Goal: Task Accomplishment & Management: Use online tool/utility

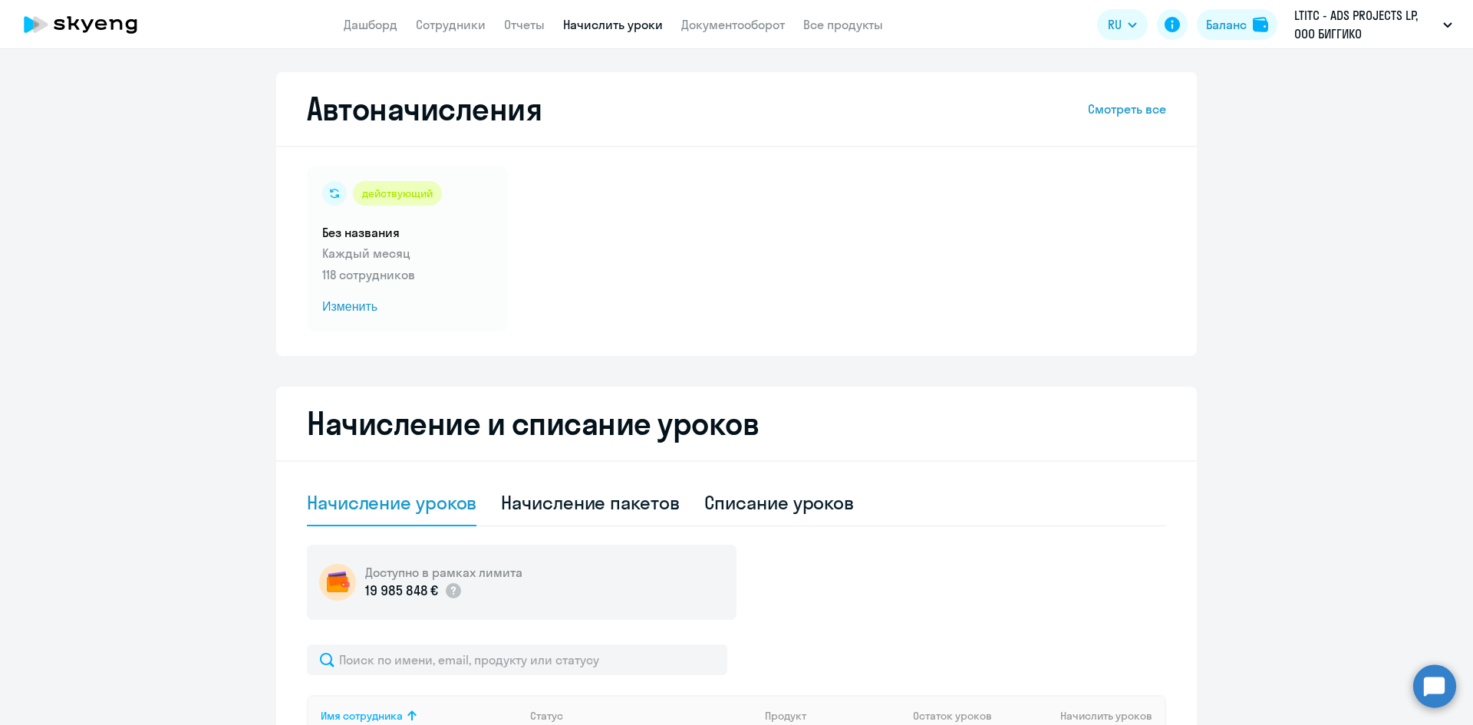
select select "10"
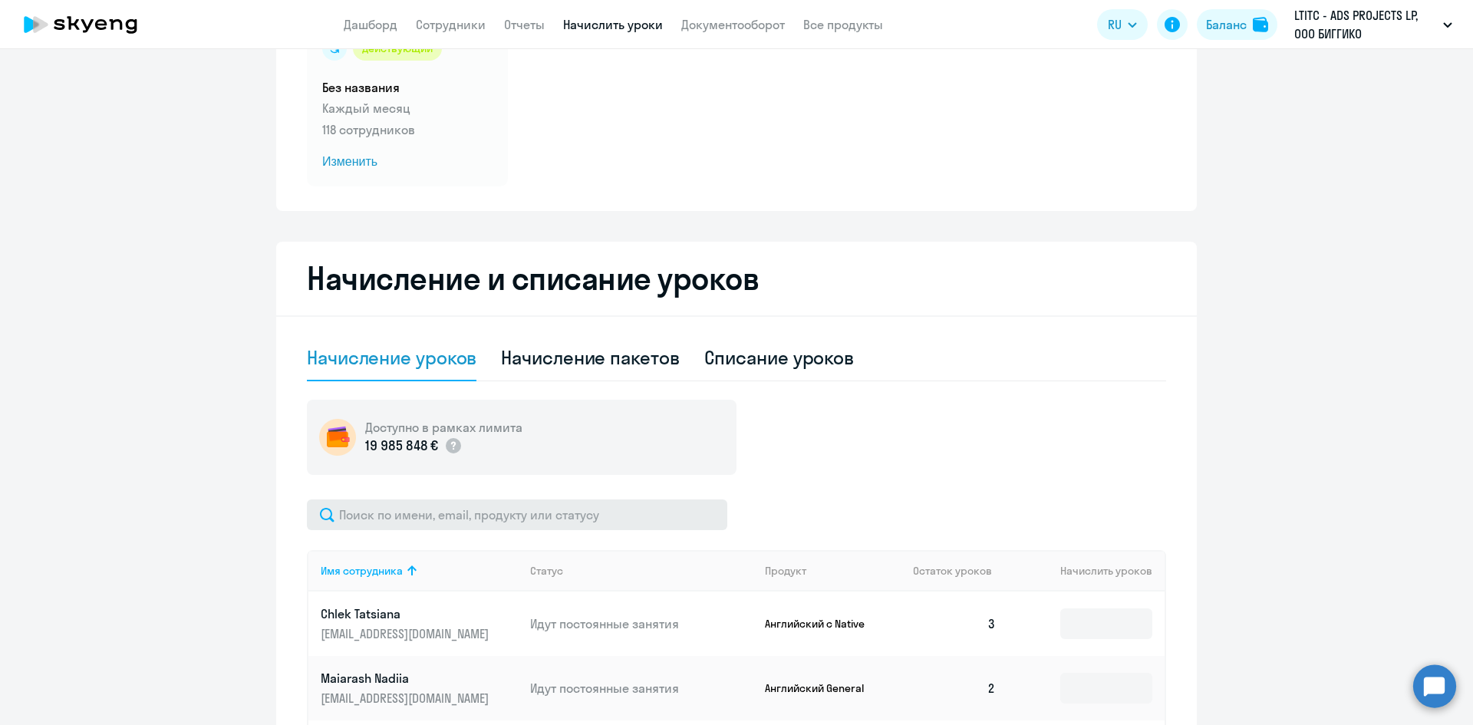
scroll to position [307, 0]
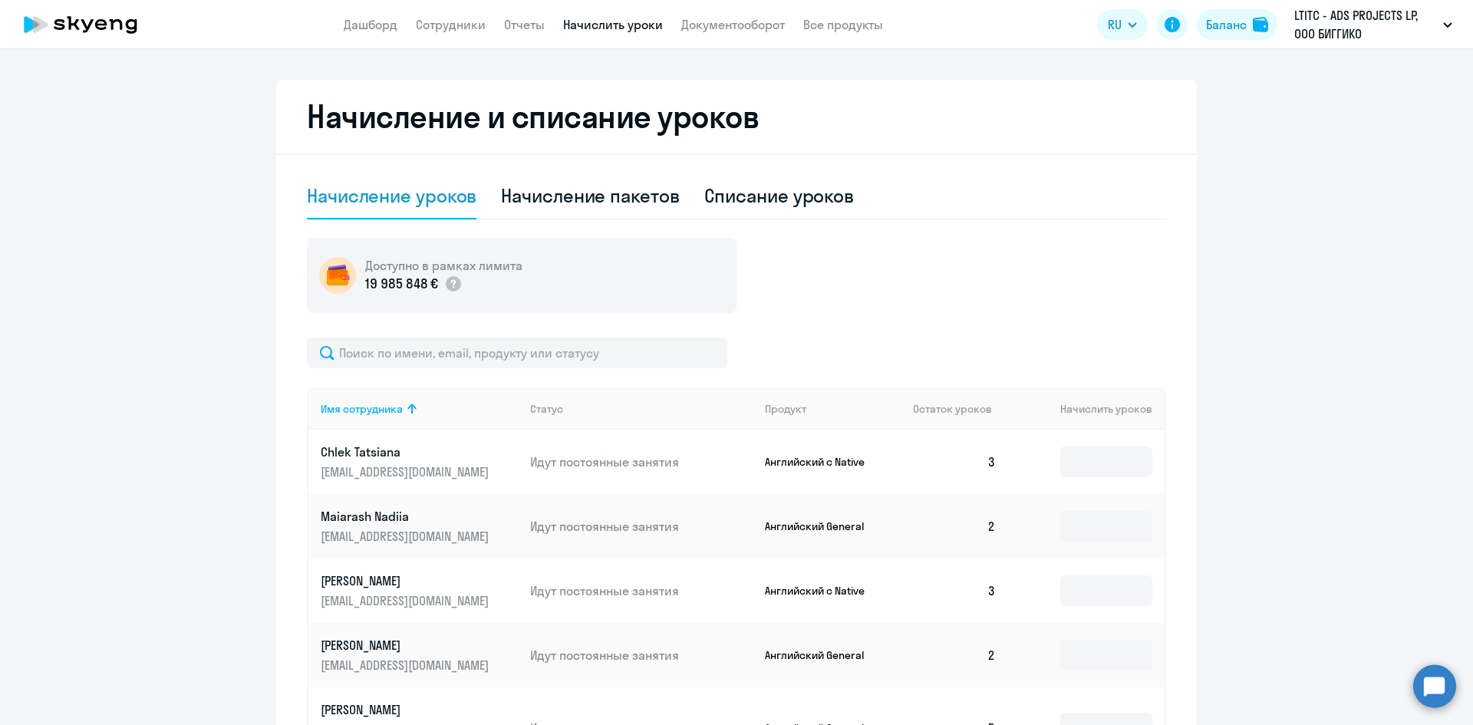
click at [442, 34] on app-header "Дашборд Сотрудники Отчеты Начислить уроки Документооборот Все продукты Дашборд …" at bounding box center [736, 24] width 1473 height 49
click at [384, 26] on link "Дашборд" at bounding box center [371, 24] width 54 height 15
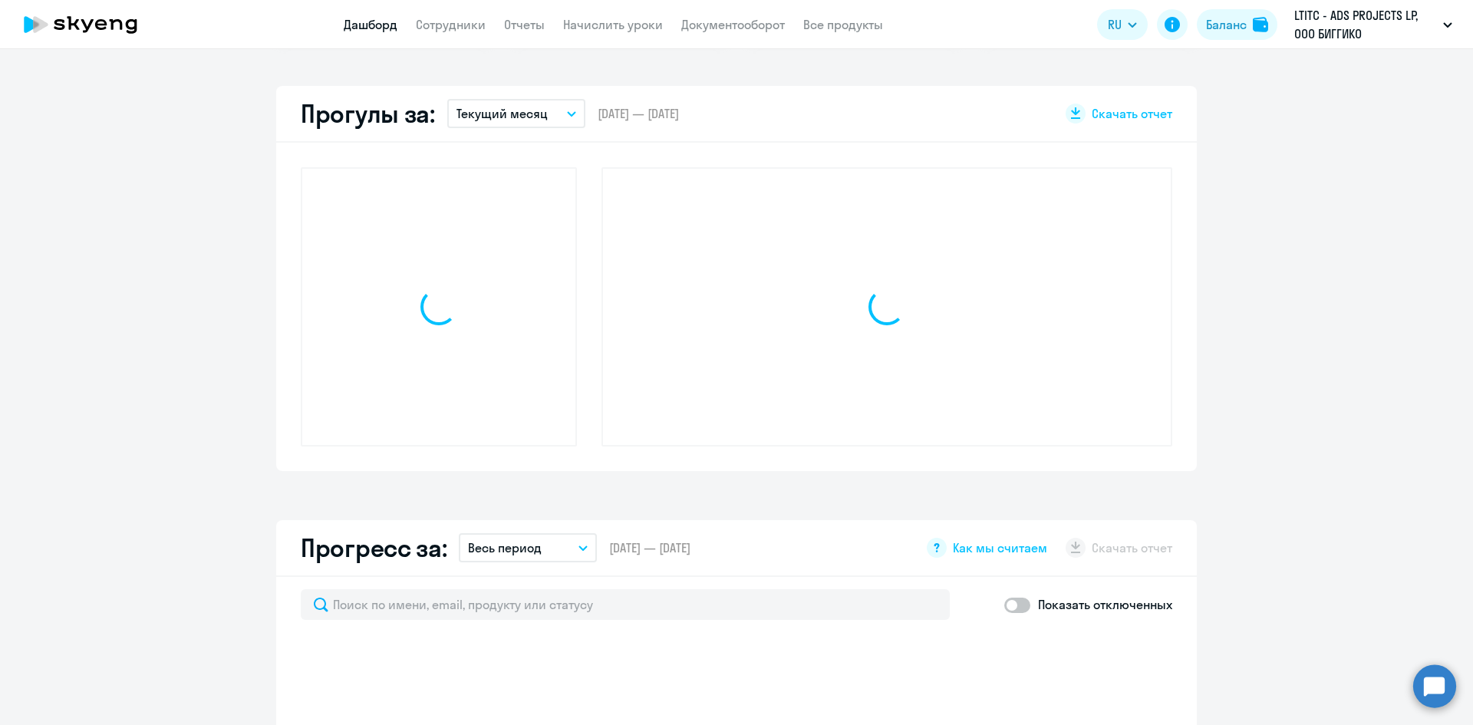
scroll to position [414, 0]
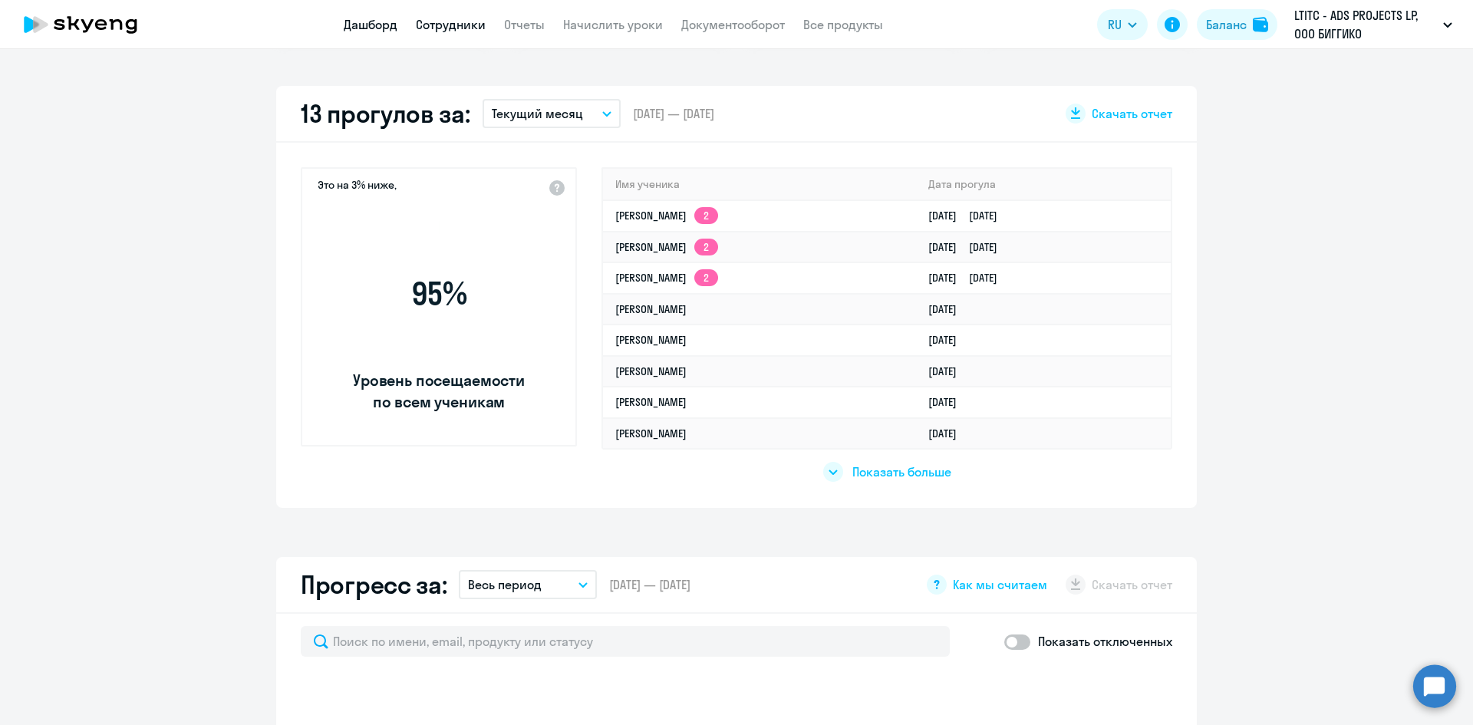
click at [433, 25] on link "Сотрудники" at bounding box center [451, 24] width 70 height 15
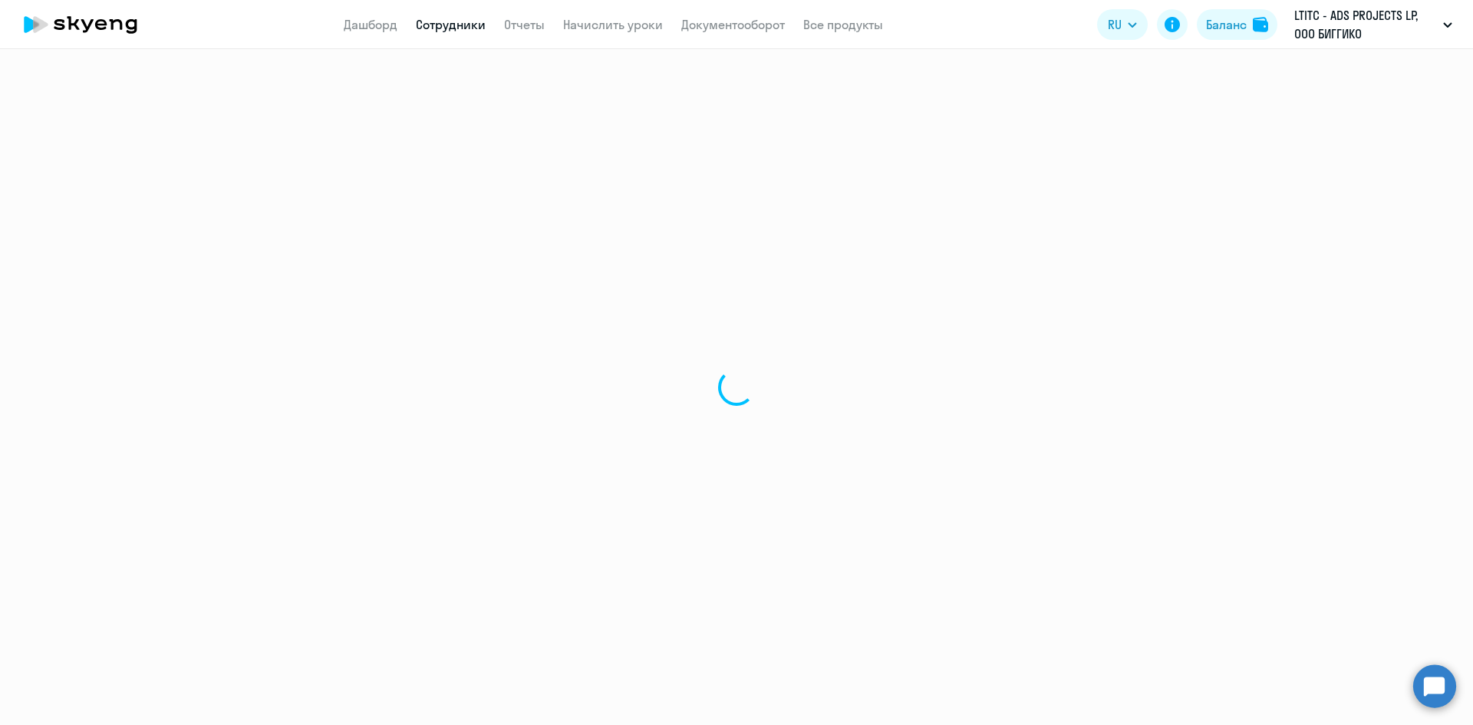
select select "30"
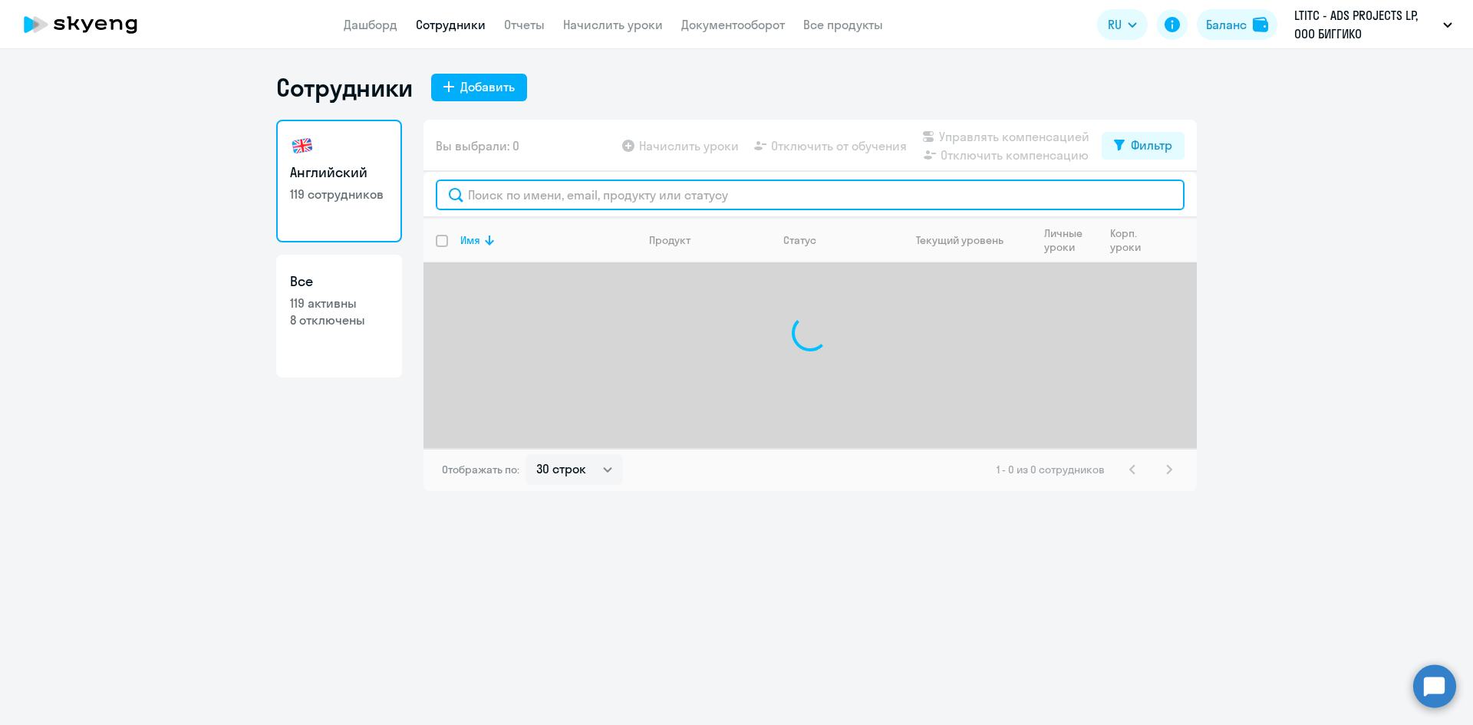
click at [585, 206] on input "text" at bounding box center [810, 195] width 749 height 31
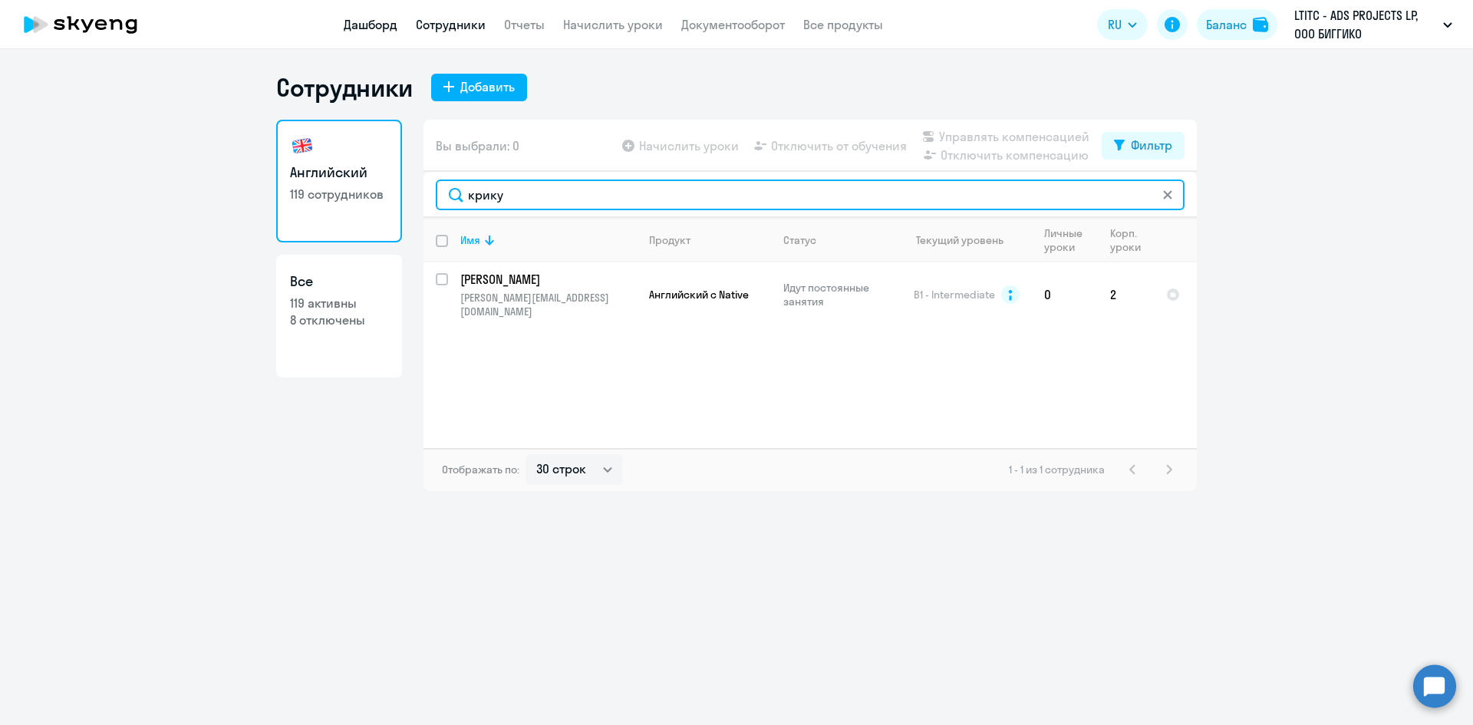
type input "крику"
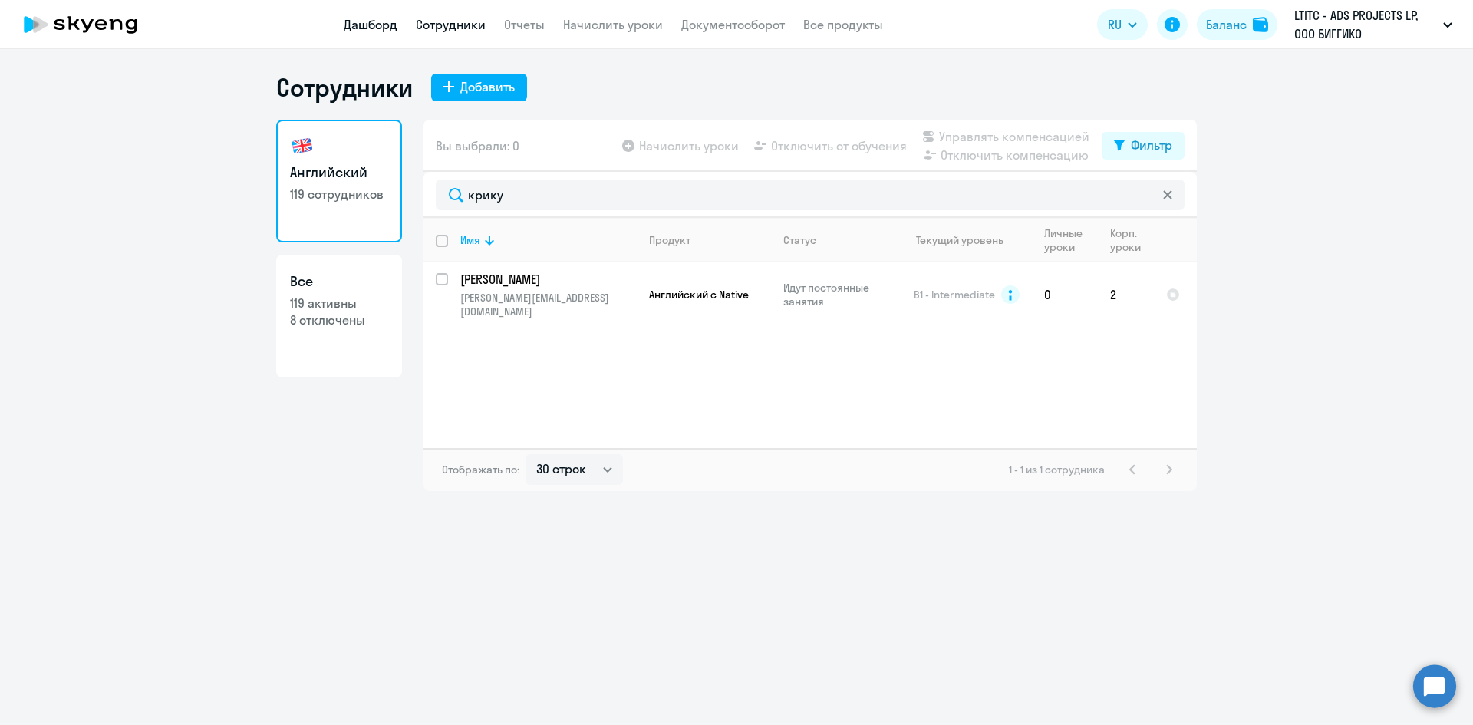
click at [367, 23] on link "Дашборд" at bounding box center [371, 24] width 54 height 15
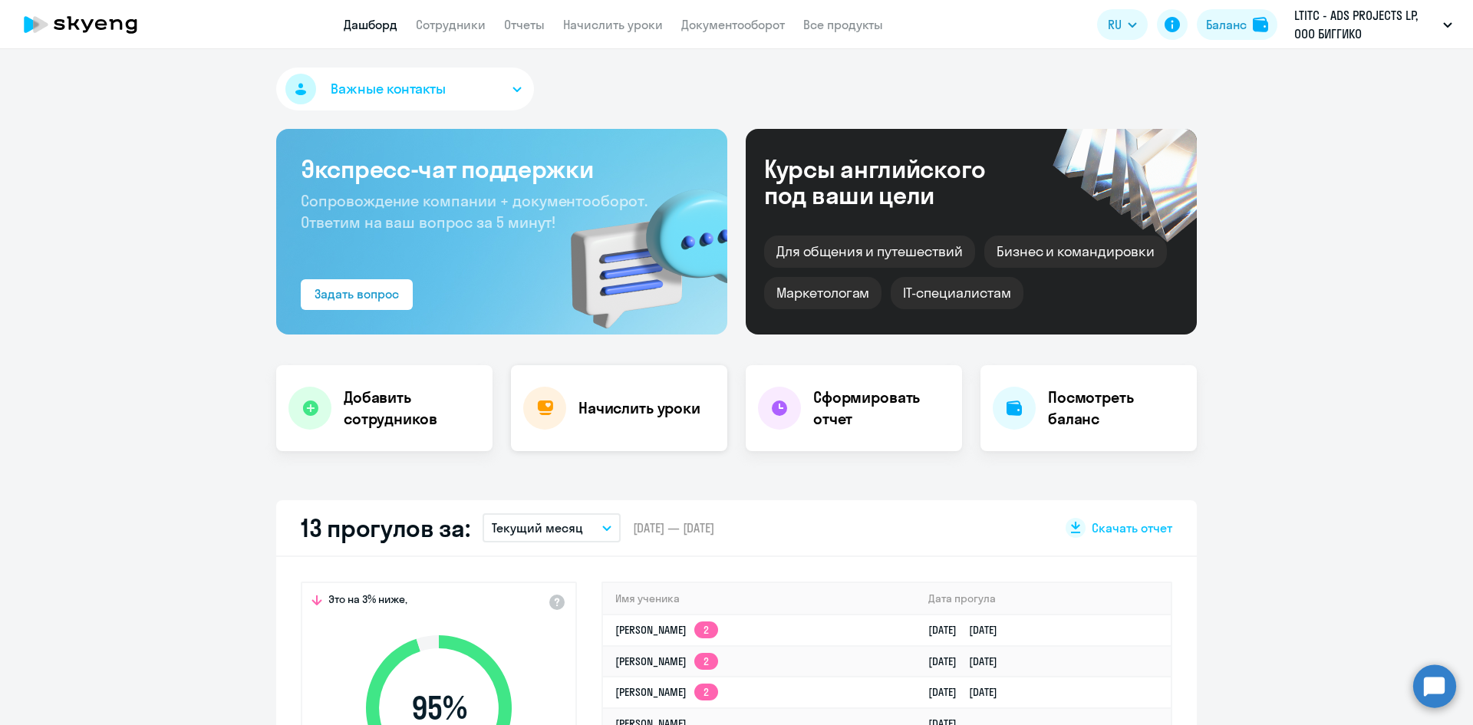
click at [663, 424] on div "Начислить уроки" at bounding box center [619, 408] width 216 height 86
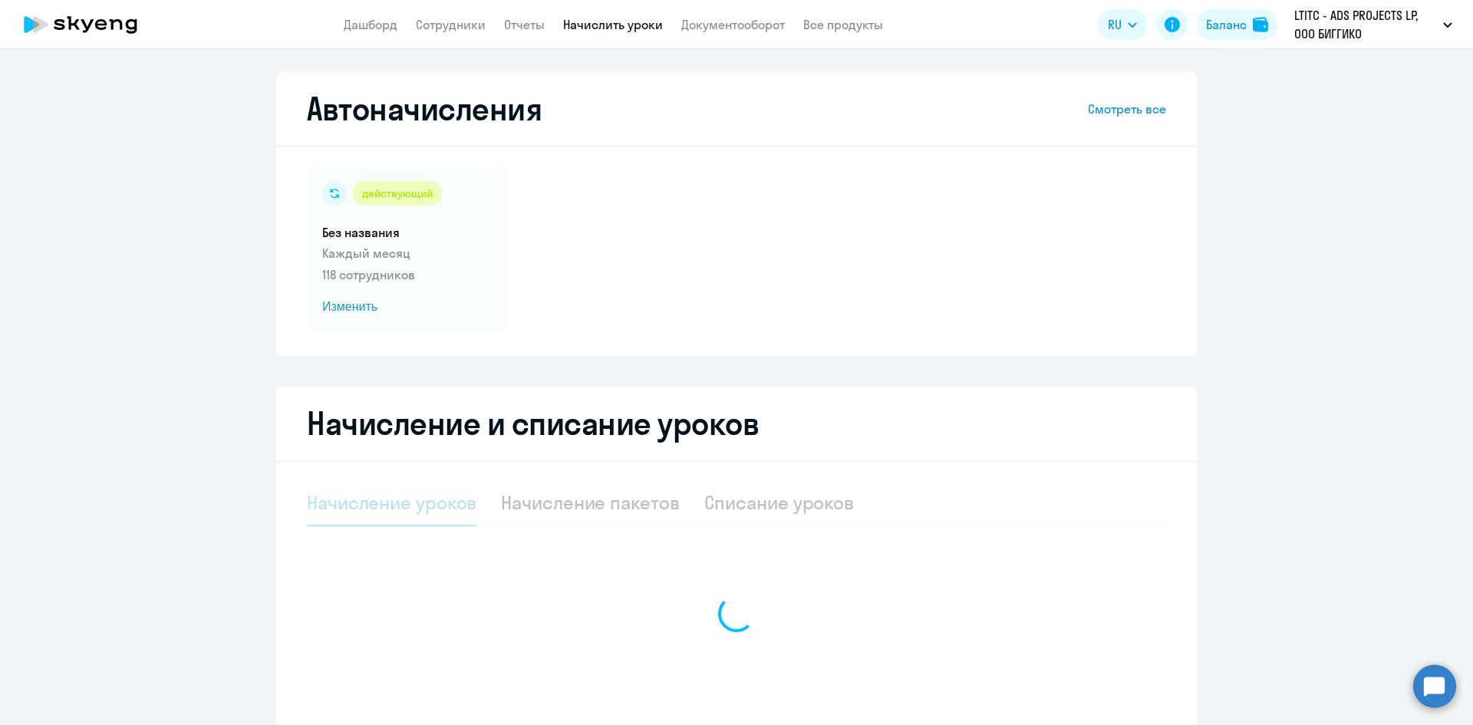
select select "10"
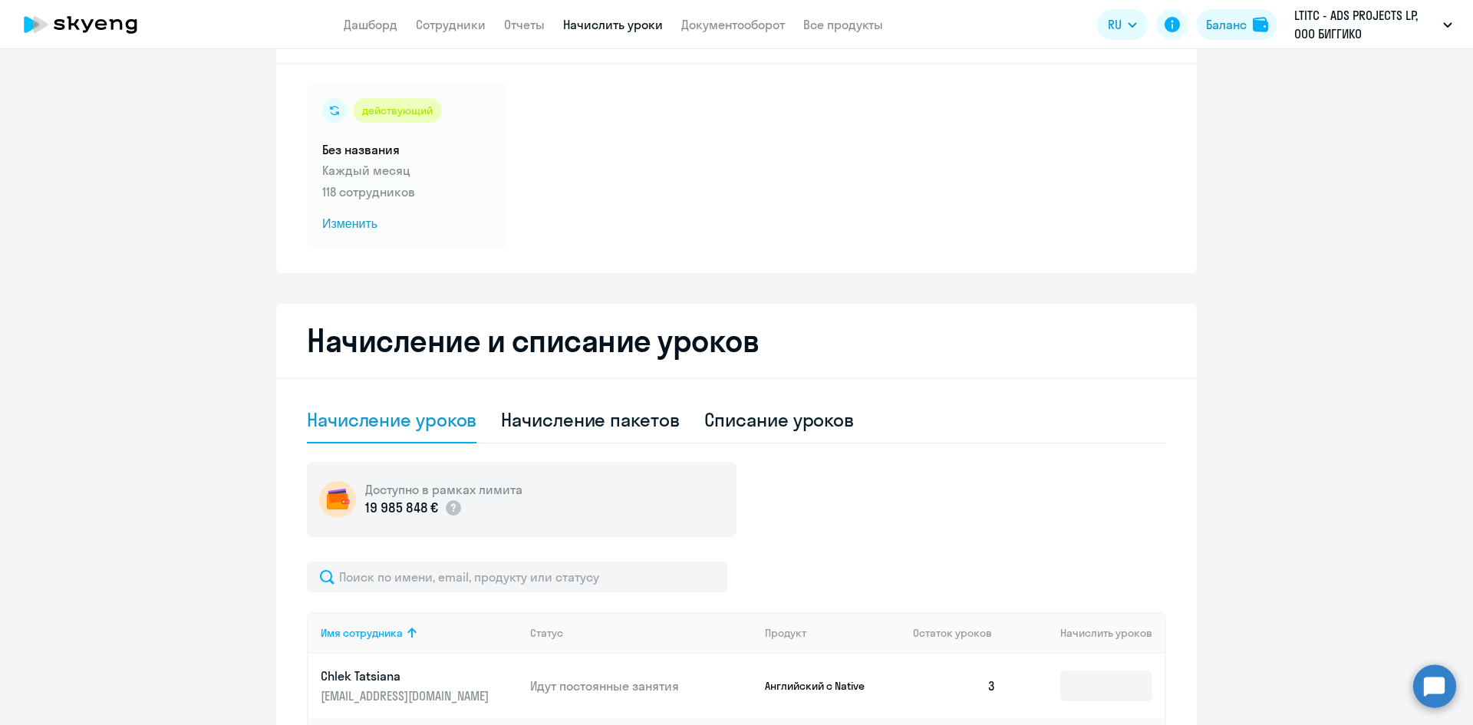
scroll to position [307, 0]
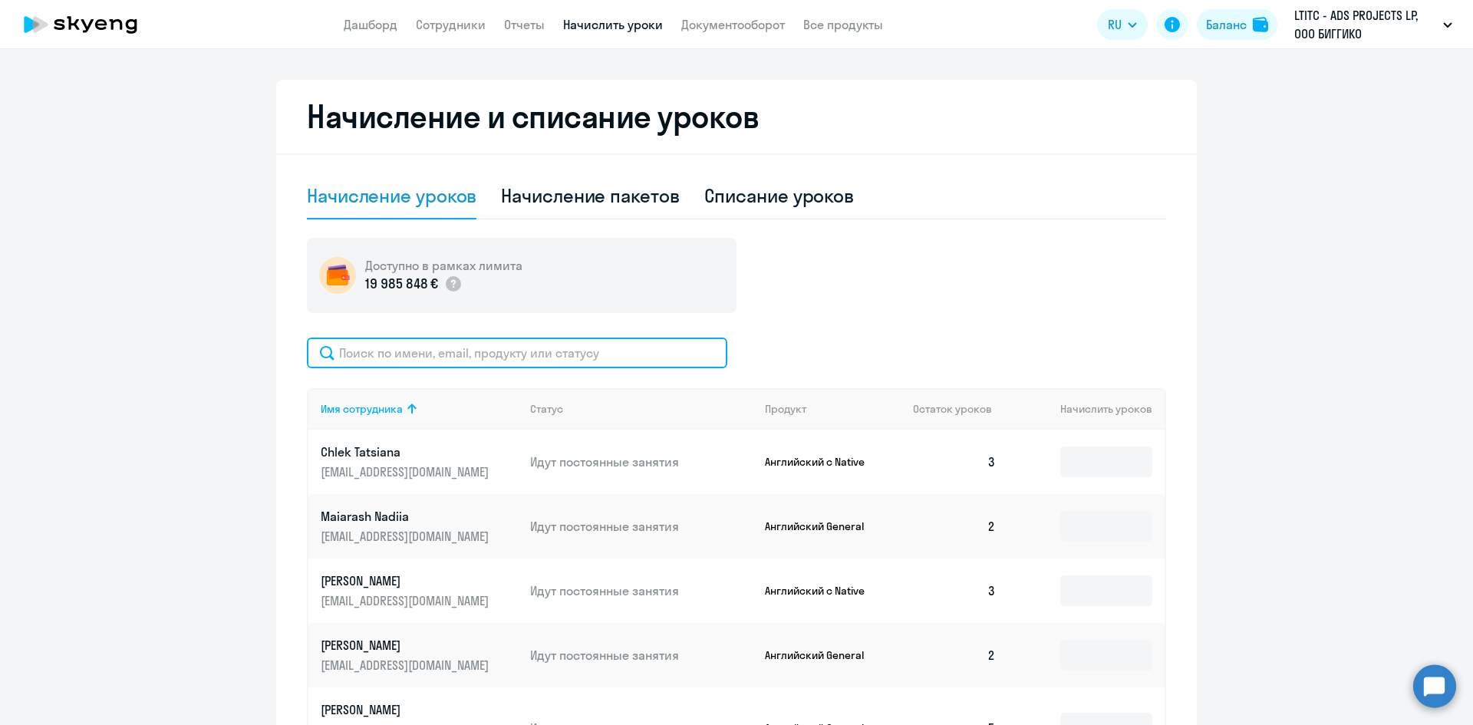
click at [575, 354] on input "text" at bounding box center [517, 353] width 420 height 31
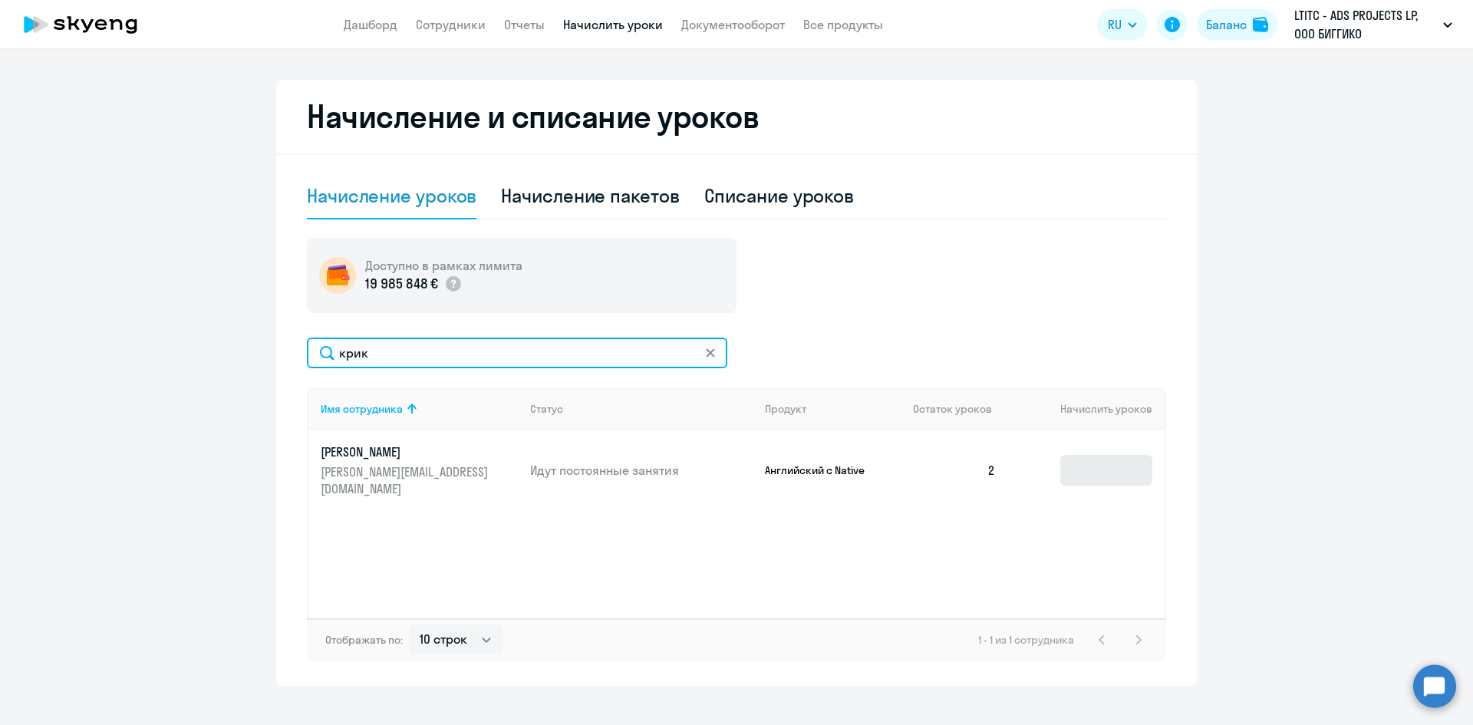
type input "крик"
click at [1117, 463] on input at bounding box center [1106, 470] width 92 height 31
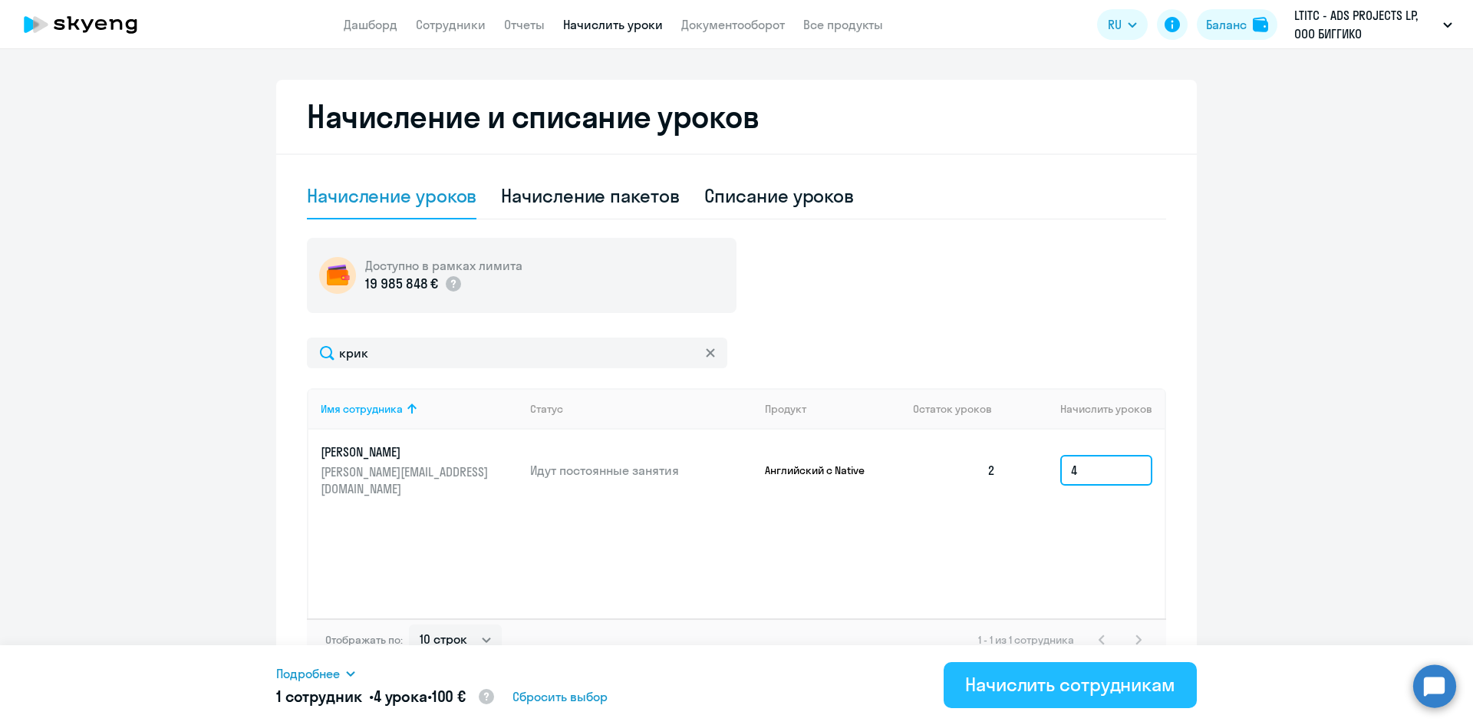
type input "4"
click at [1080, 689] on div "Начислить сотрудникам" at bounding box center [1070, 684] width 210 height 25
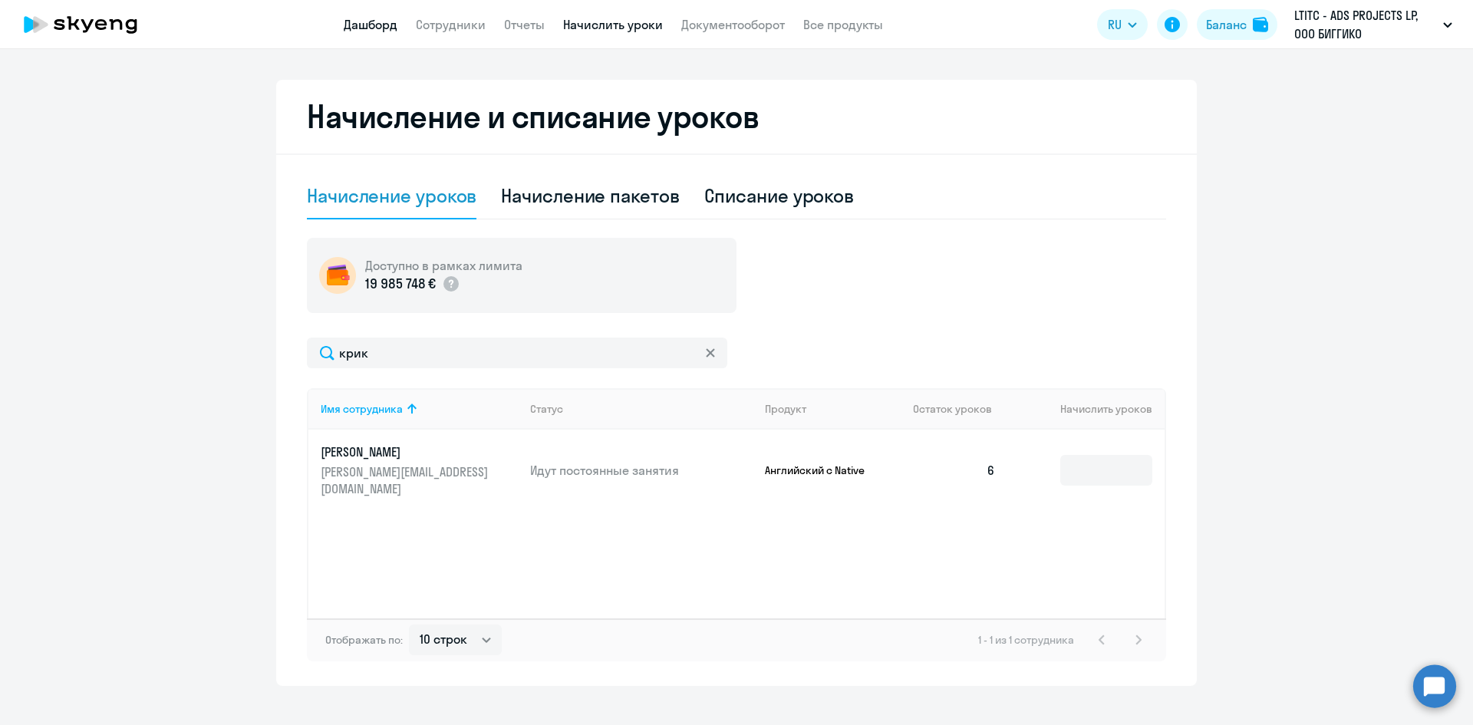
click at [378, 22] on link "Дашборд" at bounding box center [371, 24] width 54 height 15
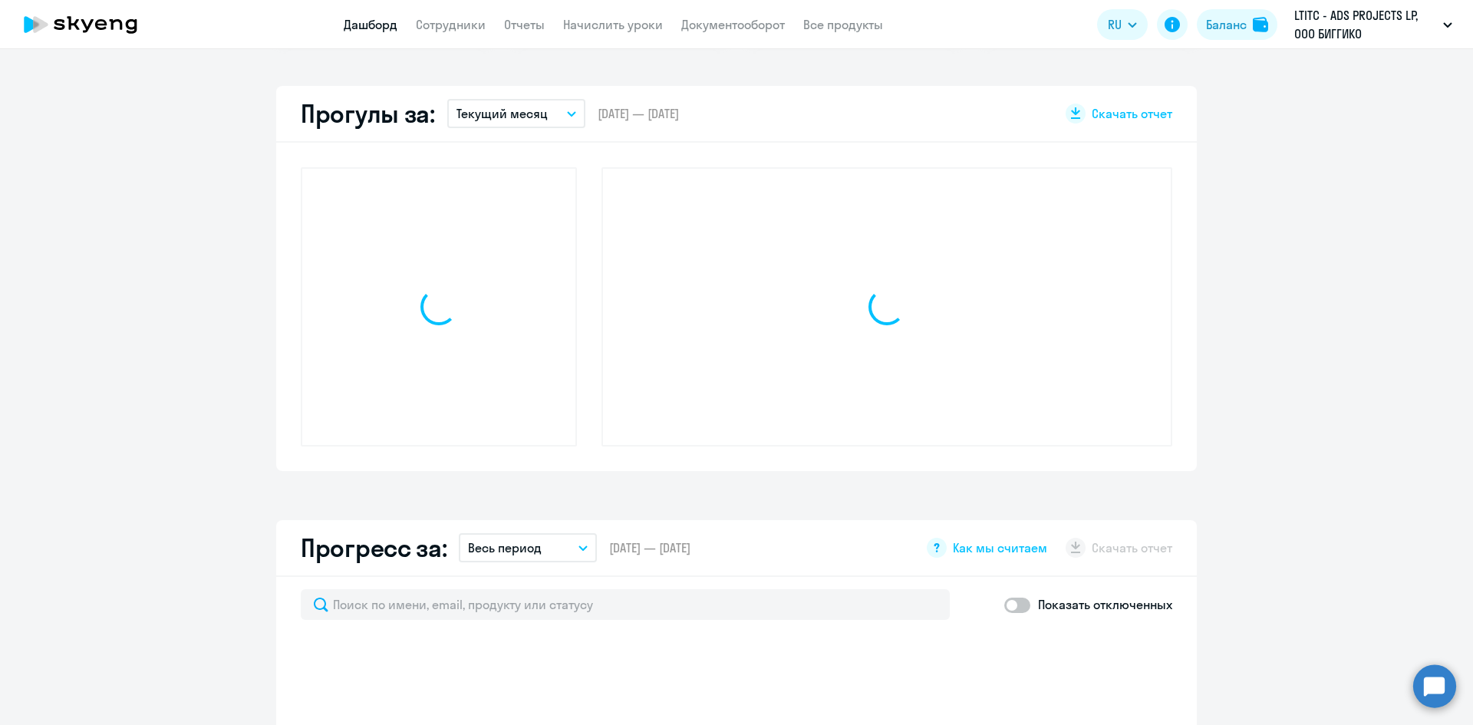
scroll to position [414, 0]
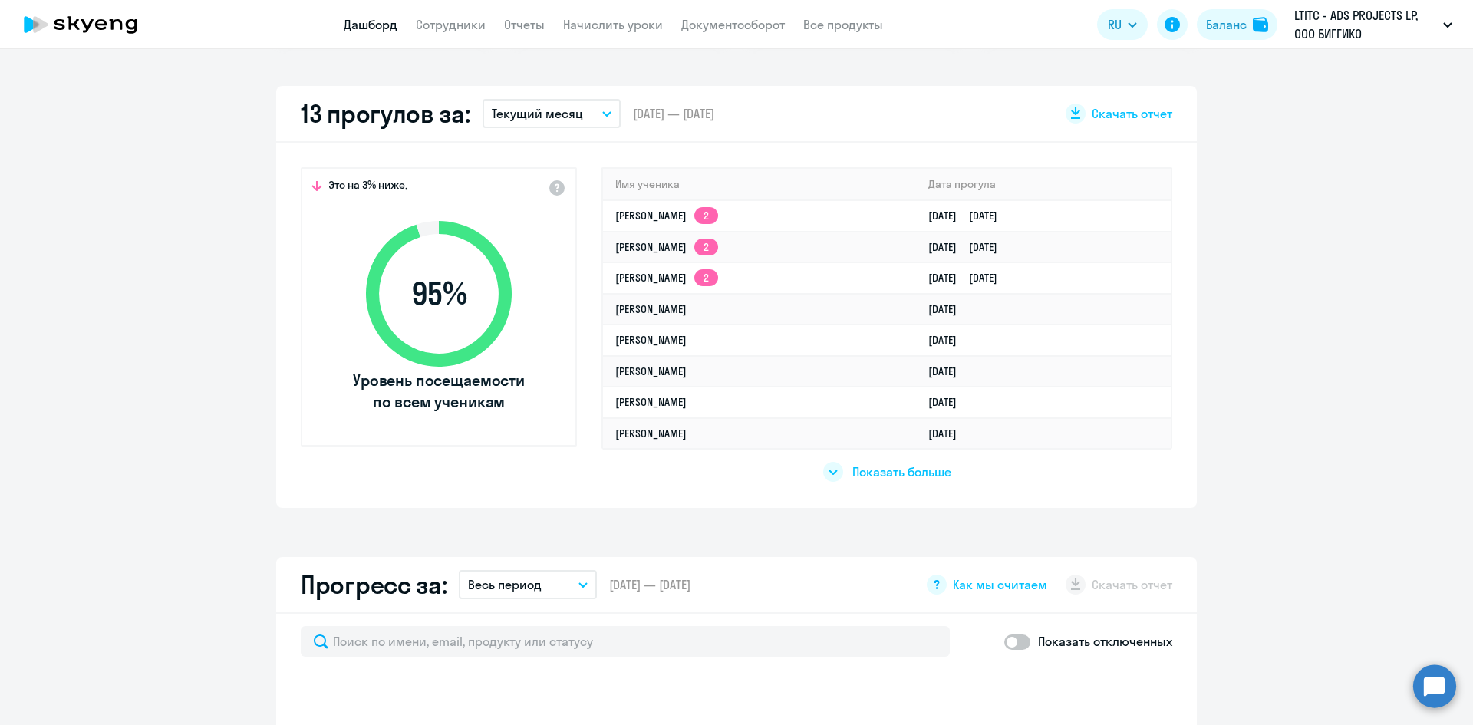
select select "30"
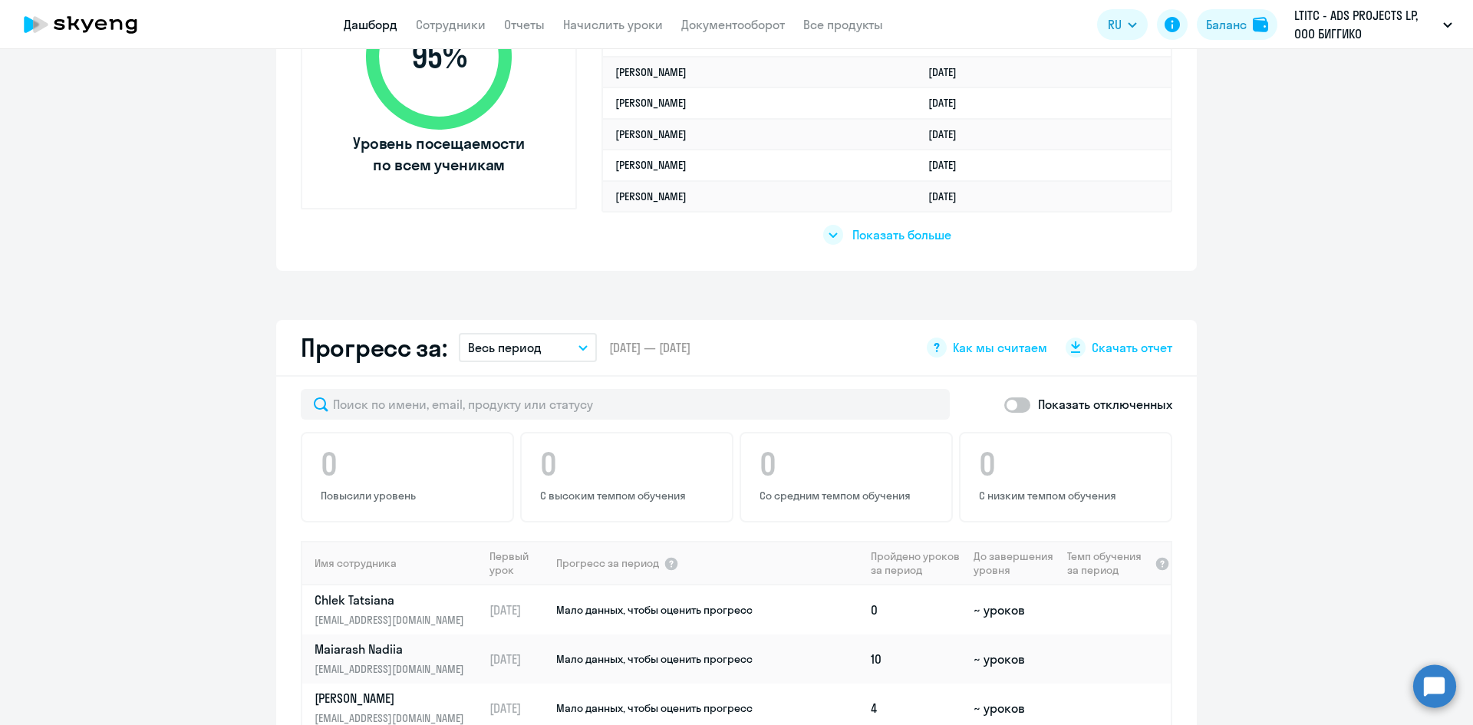
scroll to position [491, 0]
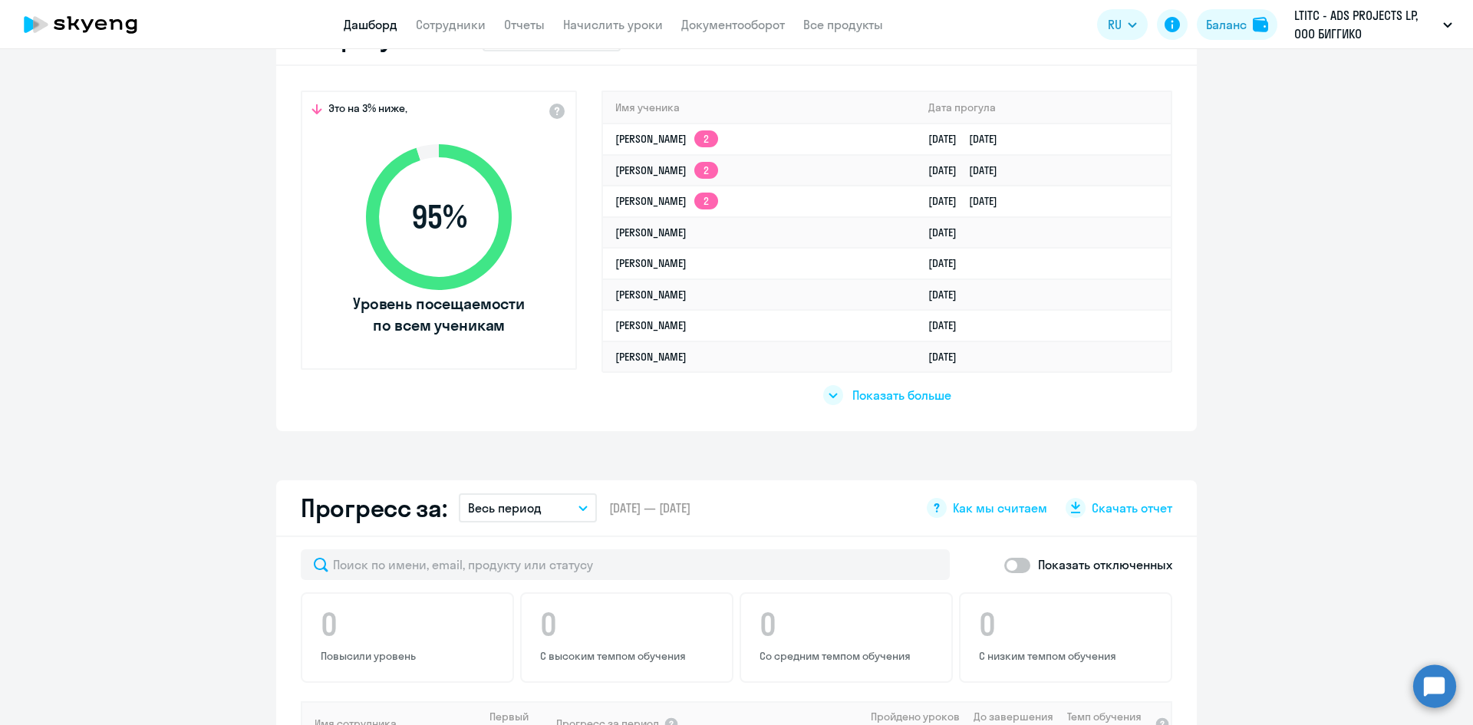
click at [364, 23] on link "Дашборд" at bounding box center [371, 24] width 54 height 15
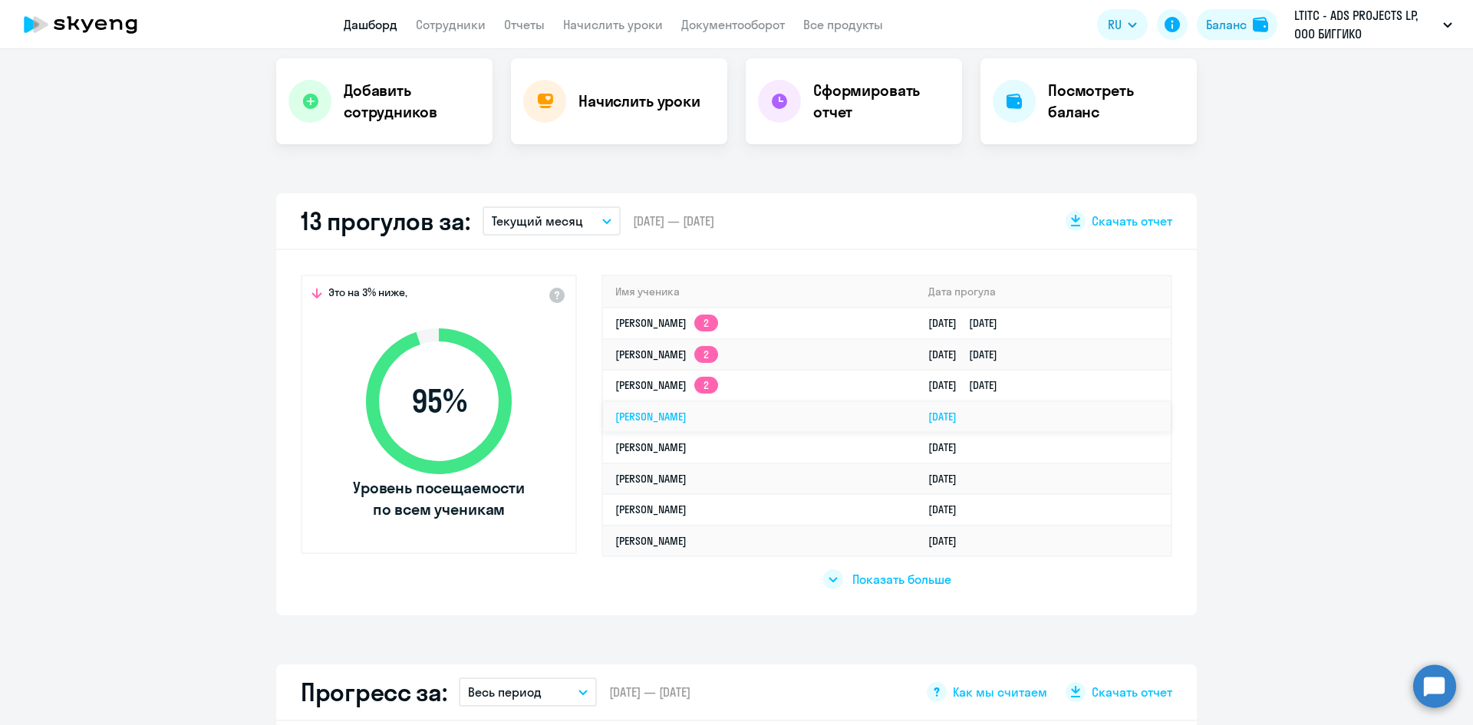
scroll to position [384, 0]
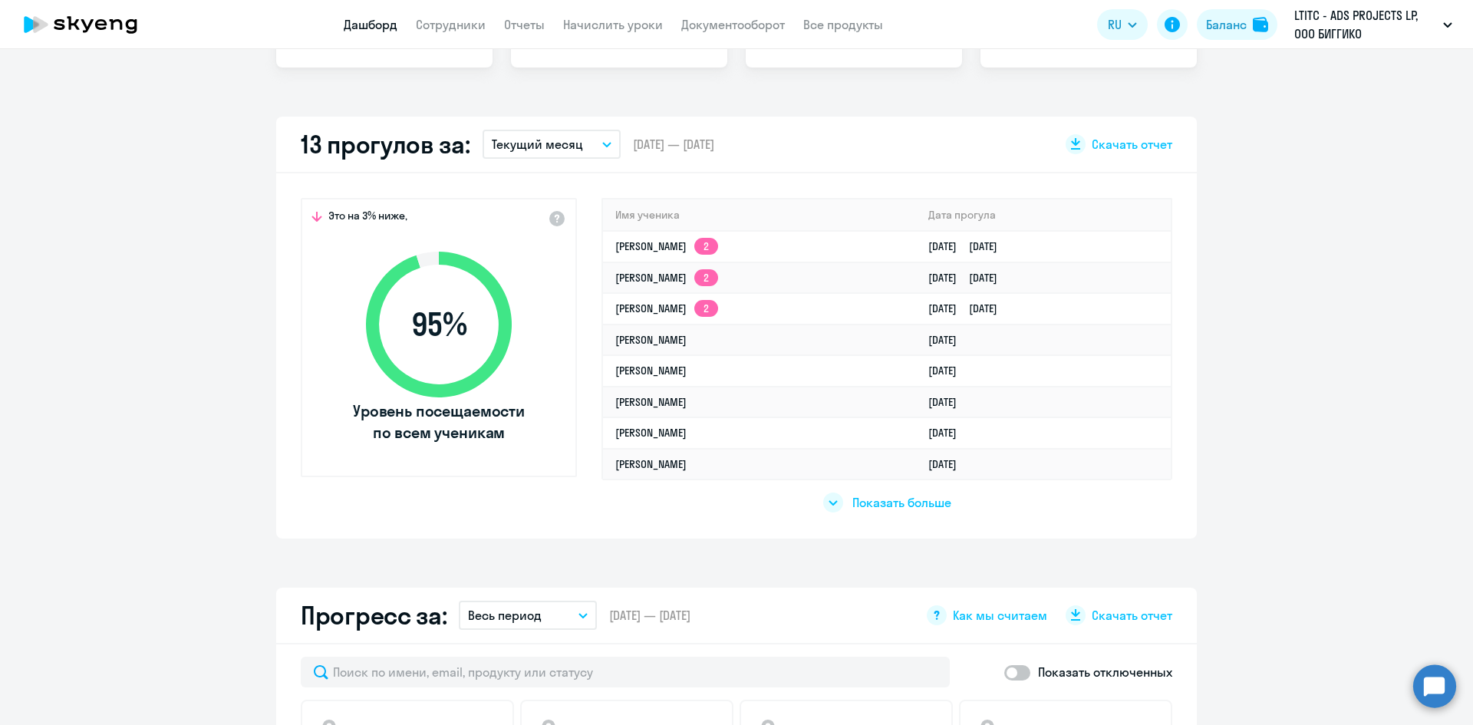
click at [893, 505] on span "Показать больше" at bounding box center [901, 502] width 99 height 17
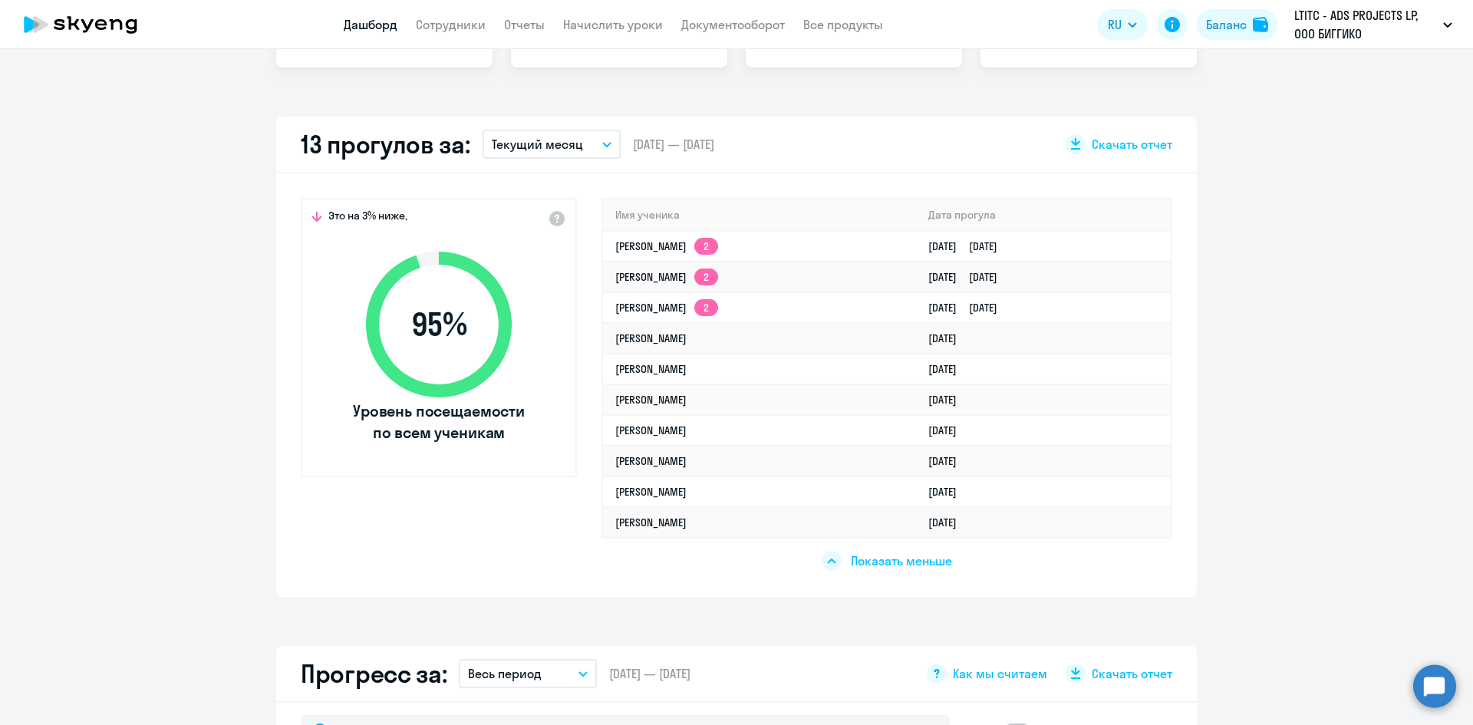
click at [558, 153] on p "Текущий месяц" at bounding box center [537, 144] width 91 height 18
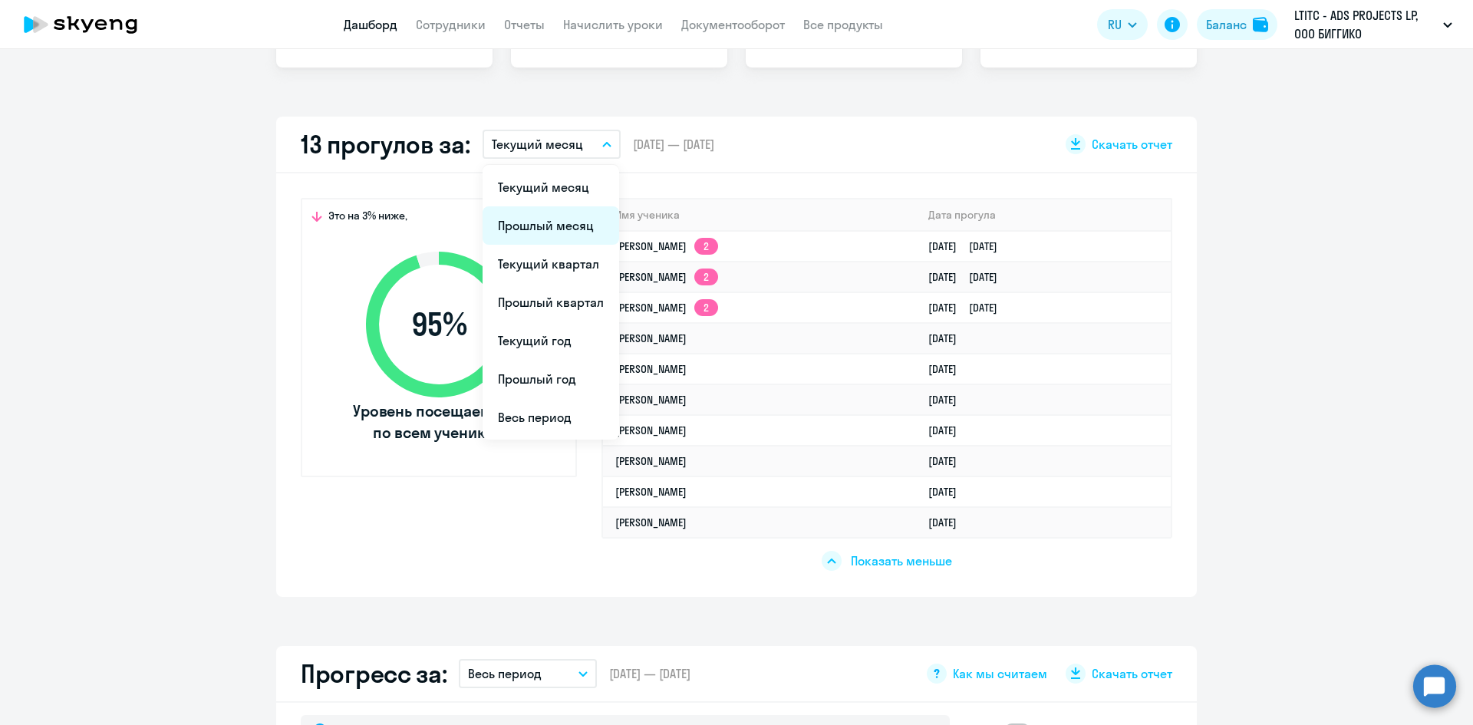
click at [559, 222] on li "Прошлый месяц" at bounding box center [551, 225] width 137 height 38
